Goal: Information Seeking & Learning: Find specific fact

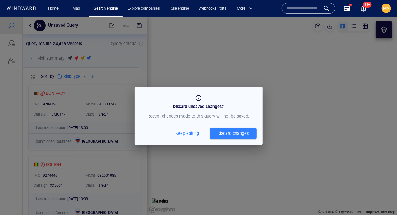
scroll to position [134, 124]
click at [240, 134] on div "Discard changes" at bounding box center [233, 132] width 31 height 7
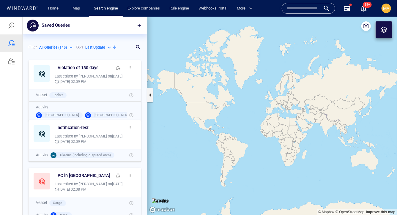
scroll to position [158, 124]
click at [389, 7] on span "MA" at bounding box center [386, 8] width 6 height 5
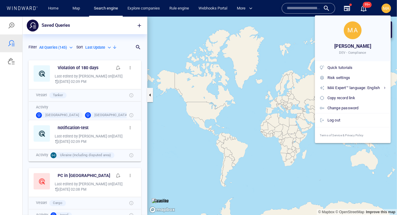
click at [63, 27] on div at bounding box center [198, 107] width 397 height 215
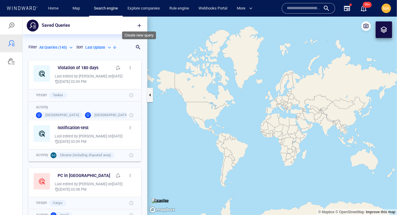
click at [137, 25] on span "button" at bounding box center [139, 25] width 6 height 6
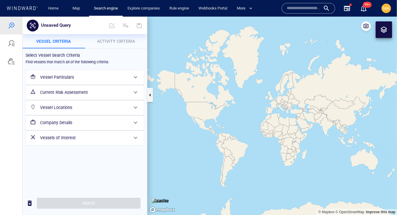
click at [63, 74] on h6 "Vessel Particulars" at bounding box center [84, 76] width 88 height 7
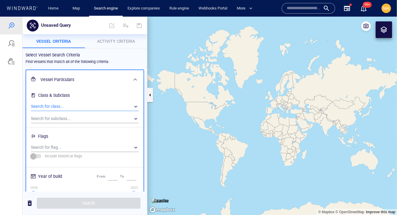
click at [55, 107] on div "​" at bounding box center [85, 106] width 108 height 9
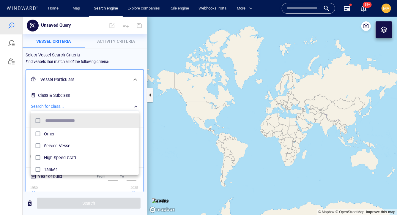
scroll to position [59, 107]
click at [103, 89] on div at bounding box center [198, 115] width 397 height 198
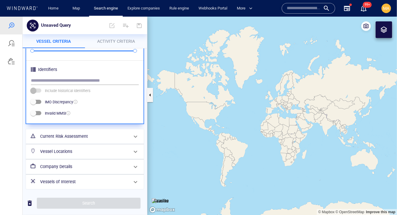
scroll to position [211, 0]
click at [69, 166] on h6 "Company Details" at bounding box center [84, 165] width 88 height 7
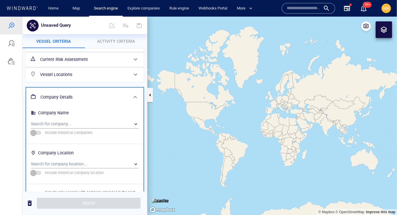
scroll to position [33, 0]
click at [75, 122] on div "​" at bounding box center [85, 123] width 108 height 9
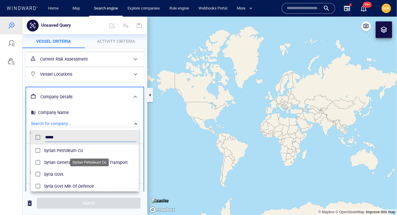
scroll to position [59, 107]
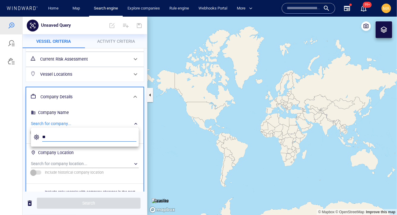
type input "*"
click at [50, 165] on div at bounding box center [198, 115] width 397 height 198
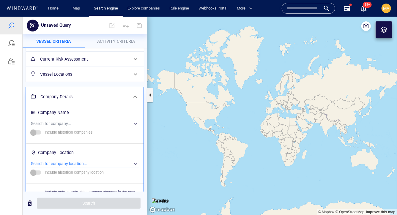
click at [47, 167] on div "​" at bounding box center [85, 163] width 108 height 9
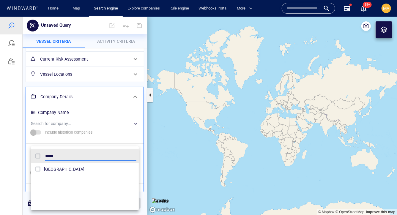
type input "*****"
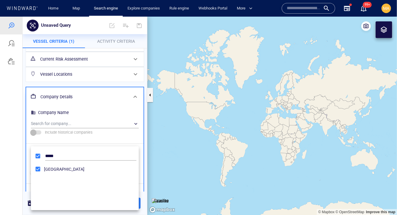
click at [77, 139] on div at bounding box center [198, 115] width 397 height 198
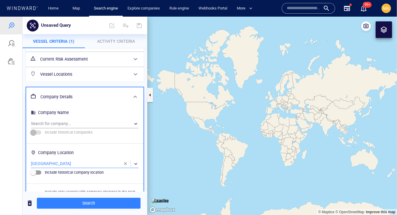
click at [60, 163] on div "​" at bounding box center [85, 163] width 108 height 9
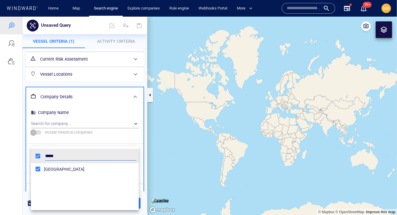
scroll to position [59, 107]
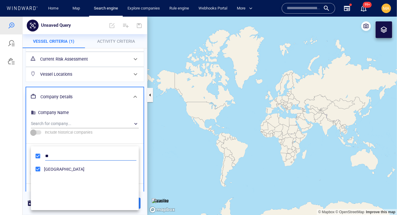
type input "*"
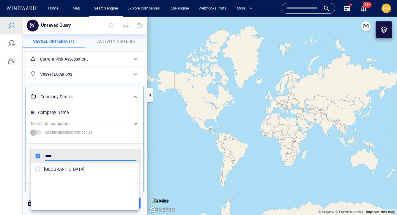
type input "****"
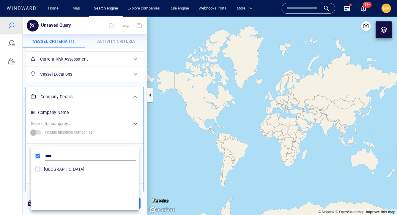
click at [37, 139] on div at bounding box center [198, 115] width 397 height 198
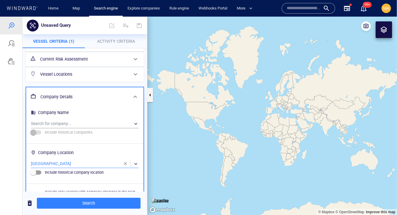
scroll to position [69, 0]
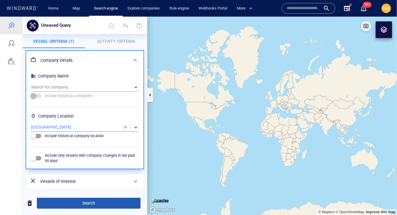
click at [73, 203] on span "Search" at bounding box center [89, 202] width 94 height 7
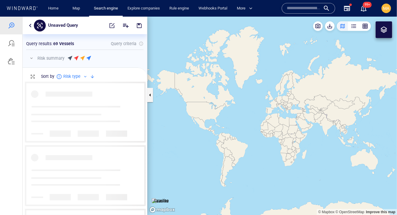
scroll to position [134, 124]
